Goal: Complete application form: Complete application form

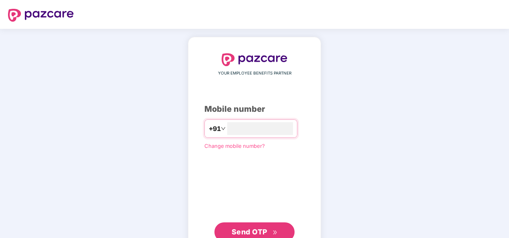
type input "**********"
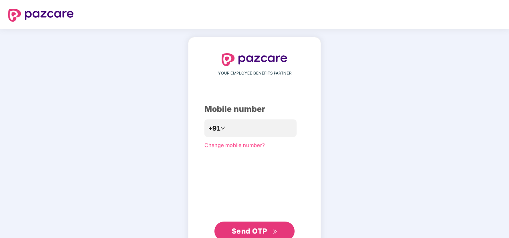
click at [286, 92] on div "**********" at bounding box center [254, 147] width 100 height 188
click at [28, 166] on div "**********" at bounding box center [254, 147] width 509 height 236
click at [264, 228] on span "Send OTP" at bounding box center [250, 231] width 36 height 8
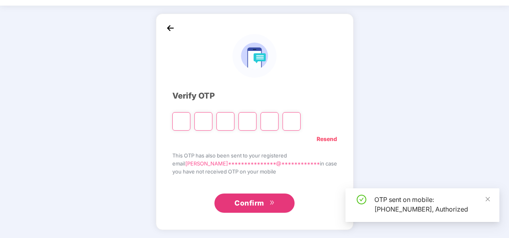
scroll to position [23, 0]
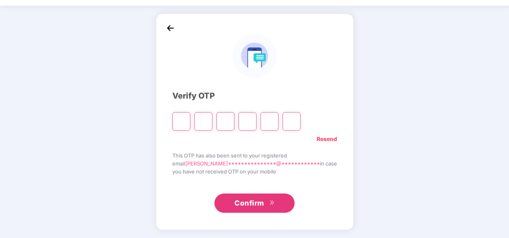
type input "*"
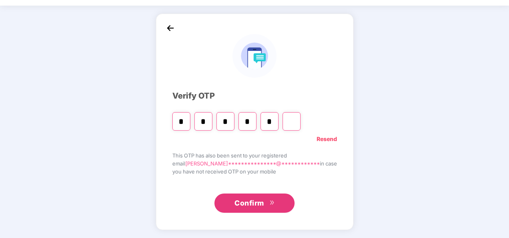
type input "*"
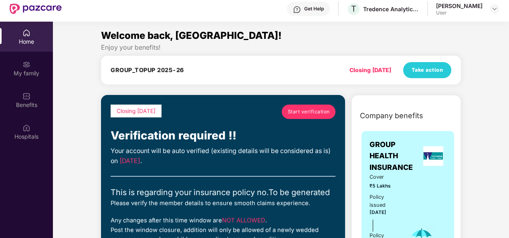
click at [310, 111] on span "Start verification" at bounding box center [309, 112] width 42 height 8
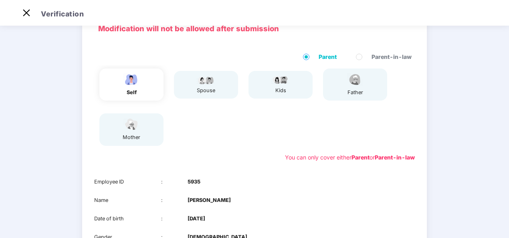
scroll to position [120, 0]
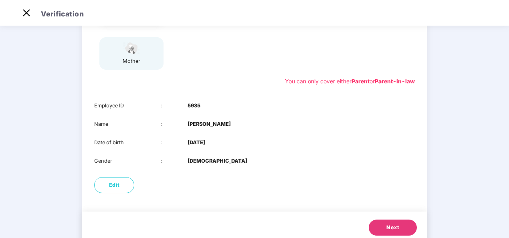
click at [392, 230] on span "Next" at bounding box center [392, 228] width 13 height 8
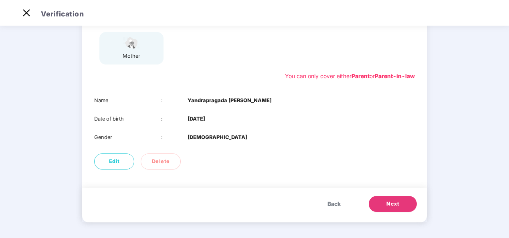
scroll to position [126, 0]
click at [389, 200] on span "Next" at bounding box center [392, 204] width 13 height 8
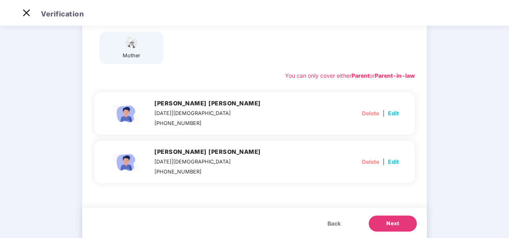
click at [392, 225] on span "Next" at bounding box center [392, 224] width 13 height 8
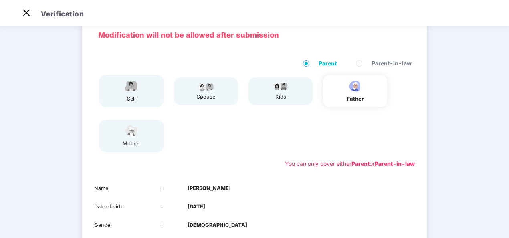
scroll to position [120, 0]
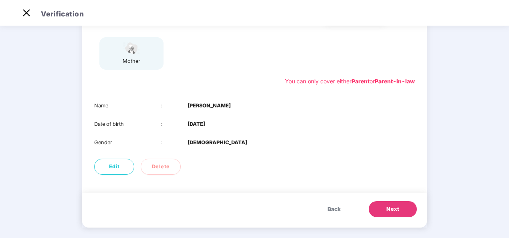
click at [404, 207] on button "Next" at bounding box center [393, 209] width 48 height 16
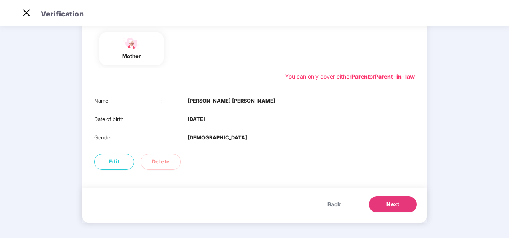
scroll to position [126, 0]
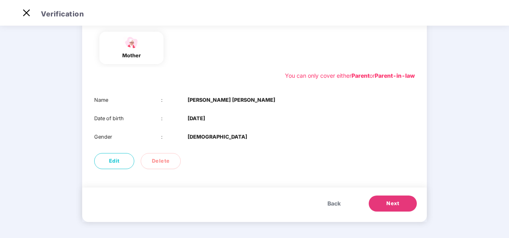
click at [384, 206] on button "Next" at bounding box center [393, 204] width 48 height 16
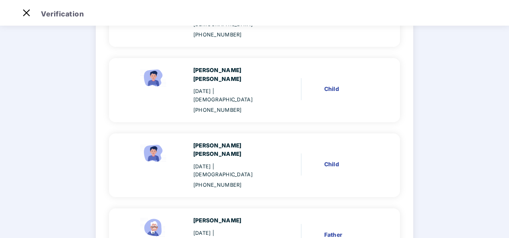
scroll to position [309, 0]
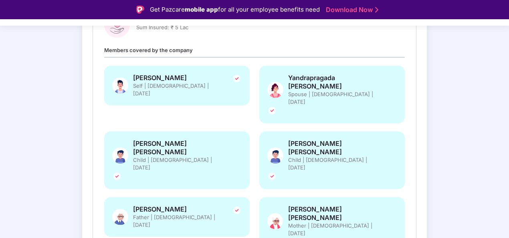
scroll to position [161, 0]
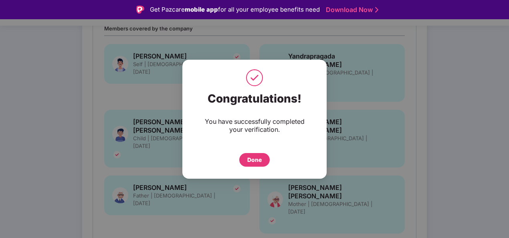
click at [256, 160] on div "Done" at bounding box center [254, 159] width 14 height 9
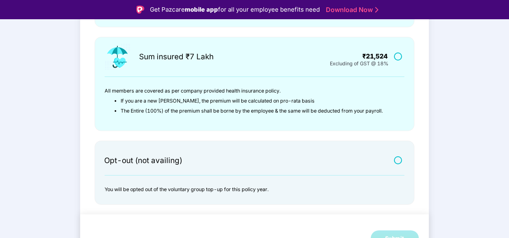
scroll to position [19, 0]
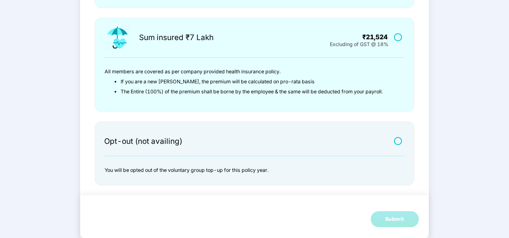
click at [398, 142] on label at bounding box center [399, 140] width 10 height 7
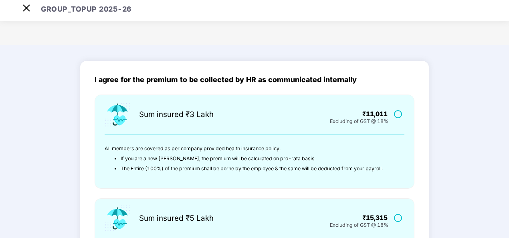
scroll to position [0, 0]
